Goal: Check status

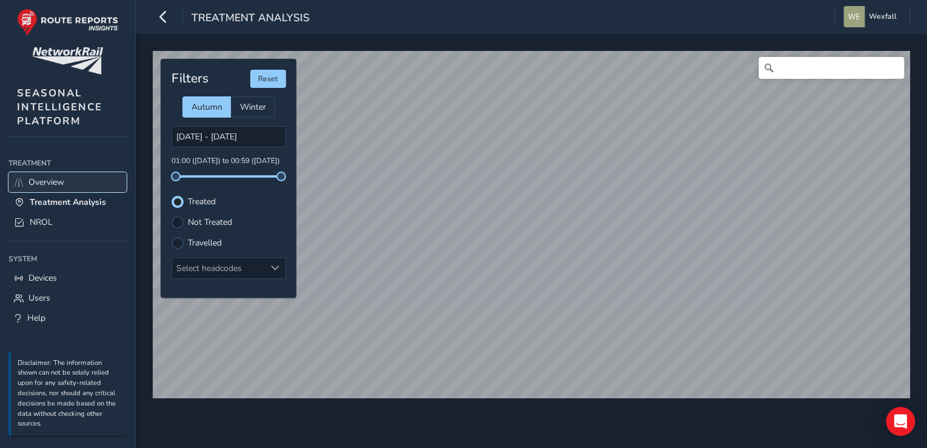
click at [56, 176] on span "Overview" at bounding box center [46, 182] width 36 height 12
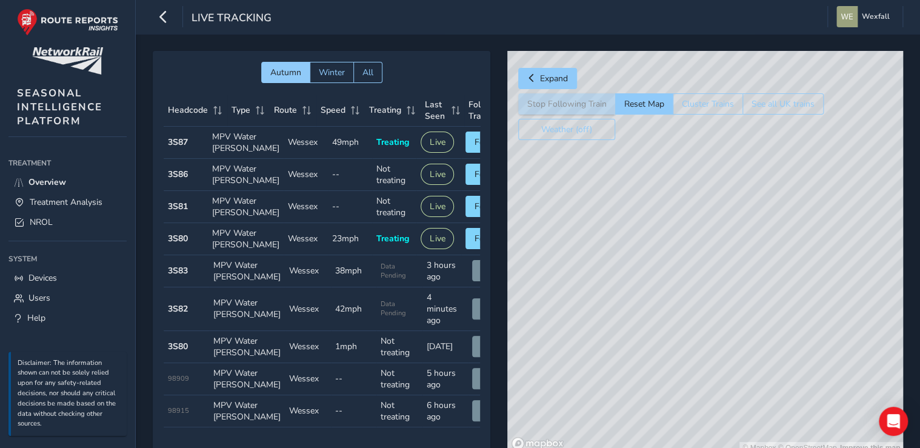
drag, startPoint x: 764, startPoint y: 240, endPoint x: 688, endPoint y: 272, distance: 82.3
click at [688, 272] on div "© Mapbox © OpenStreetMap Improve this map" at bounding box center [705, 252] width 396 height 403
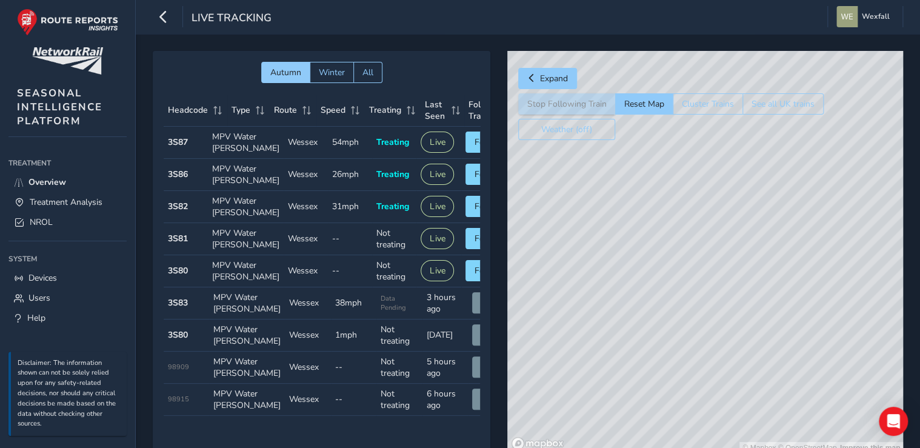
drag, startPoint x: 663, startPoint y: 294, endPoint x: 687, endPoint y: 273, distance: 31.7
click at [687, 273] on div "© Mapbox © OpenStreetMap Improve this map" at bounding box center [705, 252] width 396 height 403
click at [74, 194] on link "Treatment Analysis" at bounding box center [67, 202] width 118 height 20
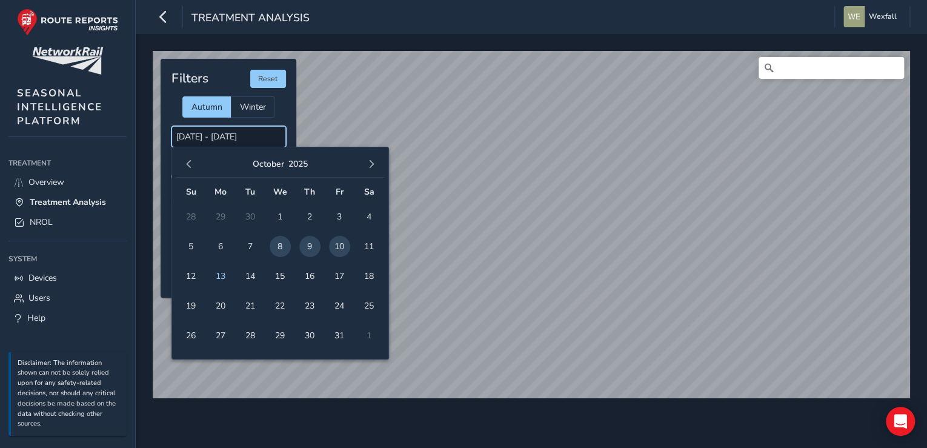
click at [247, 138] on input "[DATE] - [DATE]" at bounding box center [228, 136] width 115 height 21
click at [336, 247] on span "10" at bounding box center [339, 246] width 21 height 21
click at [201, 275] on span "12" at bounding box center [191, 275] width 21 height 21
click at [256, 135] on input "[DATE] - [DATE]" at bounding box center [228, 136] width 115 height 21
click at [286, 245] on span "8" at bounding box center [280, 246] width 21 height 21
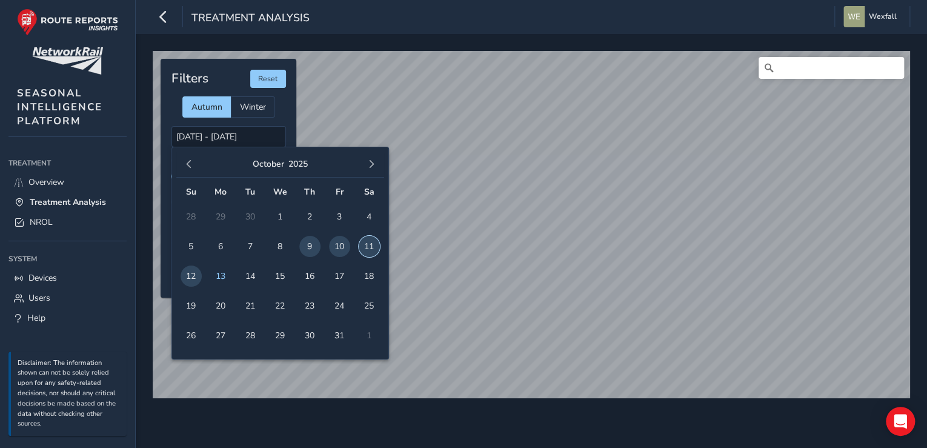
click at [373, 243] on span "11" at bounding box center [369, 246] width 21 height 21
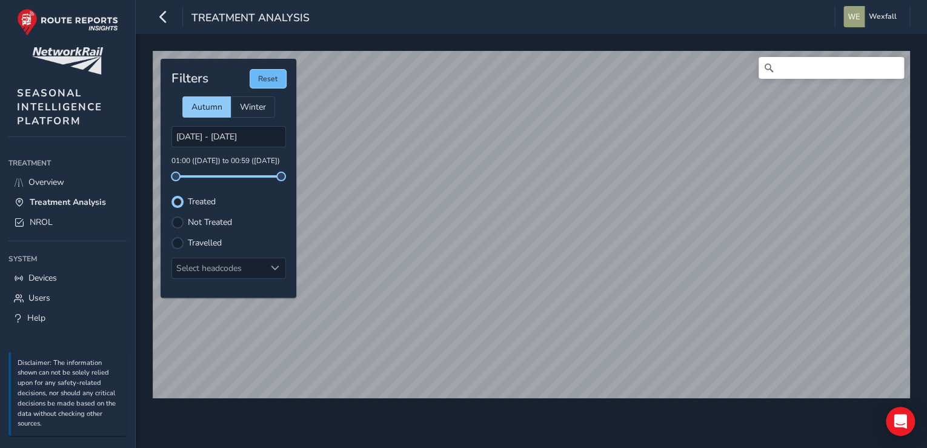
click at [265, 80] on button "Reset" at bounding box center [268, 79] width 36 height 18
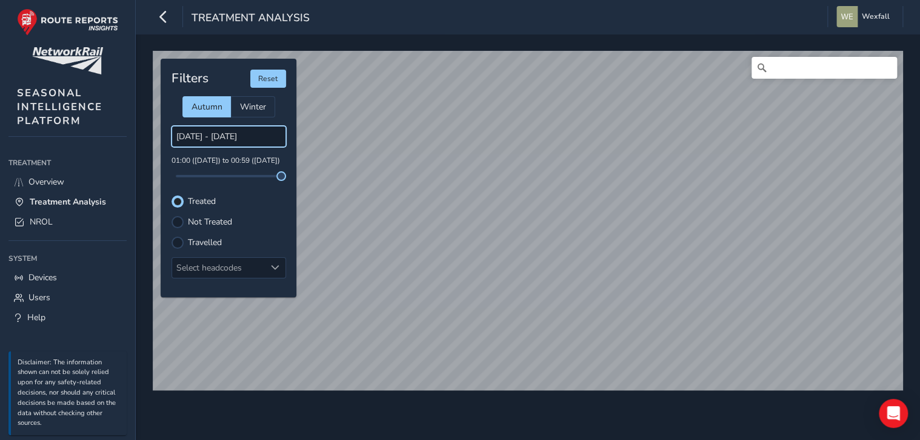
click at [250, 141] on input "[DATE] - [DATE]" at bounding box center [228, 136] width 115 height 21
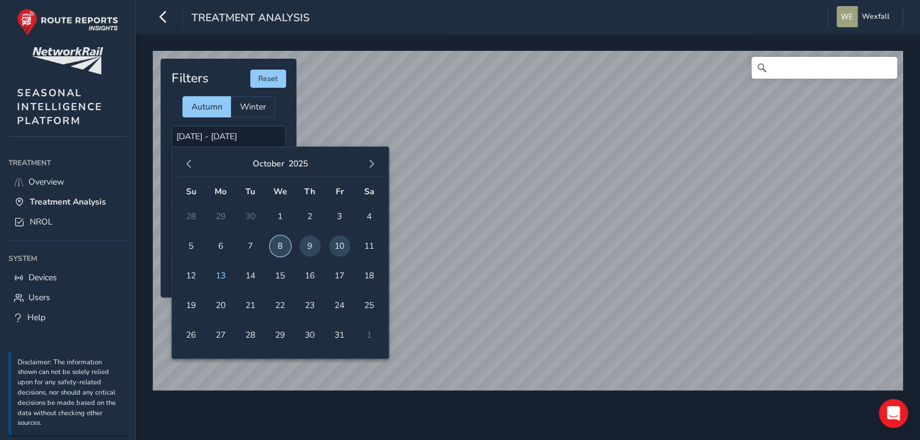
click at [284, 248] on span "8" at bounding box center [280, 246] width 21 height 21
click at [371, 246] on span "11" at bounding box center [369, 246] width 21 height 21
type input "[DATE] - [DATE]"
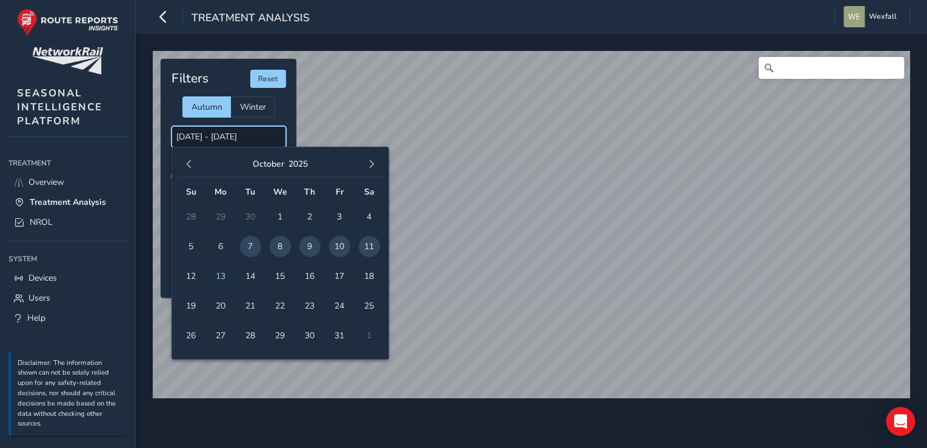
click at [254, 142] on input "[DATE] - [DATE]" at bounding box center [228, 136] width 115 height 21
